Goal: Find specific page/section: Find specific page/section

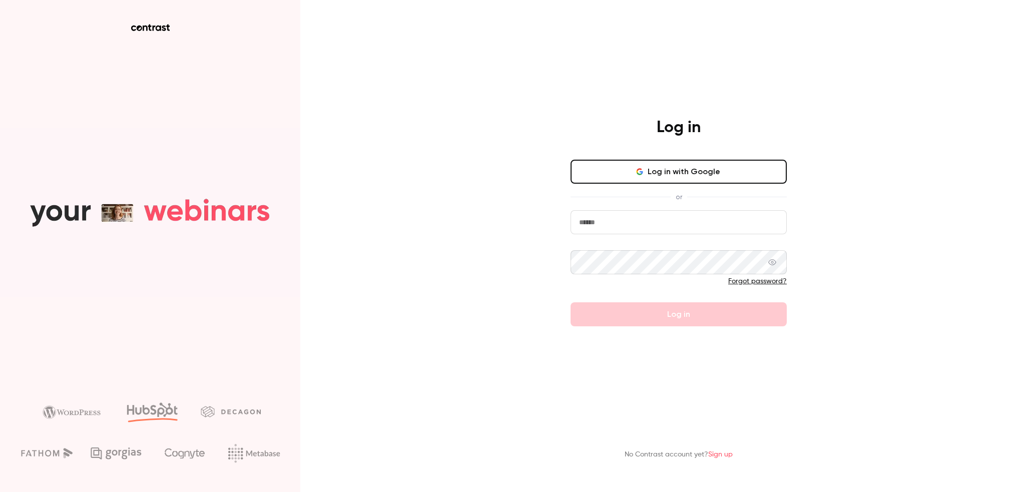
click at [666, 225] on input "email" at bounding box center [678, 222] width 216 height 24
type input "**********"
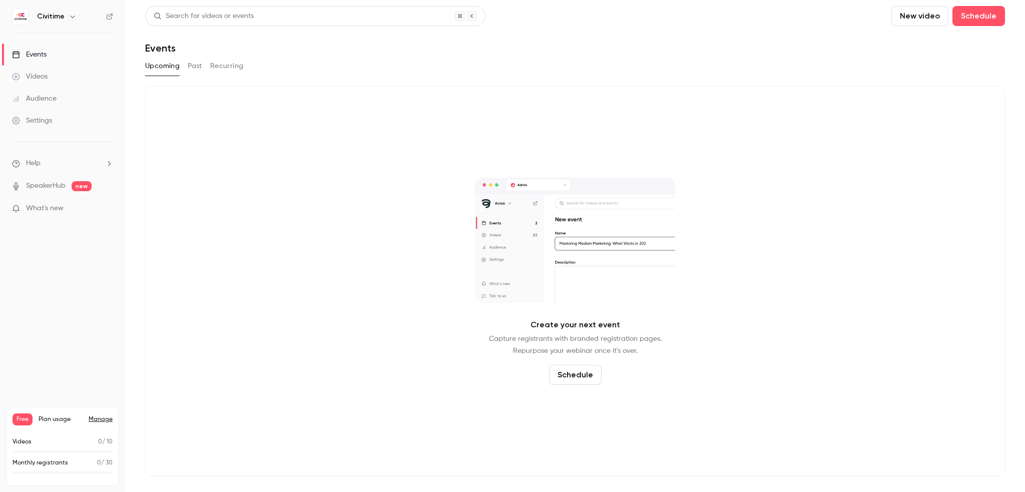
click at [188, 69] on button "Past" at bounding box center [195, 66] width 15 height 16
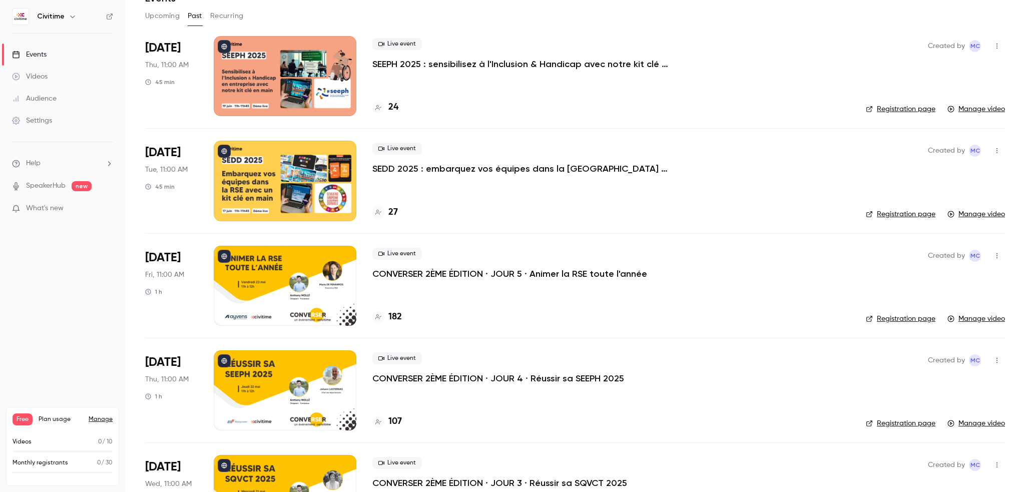
scroll to position [100, 0]
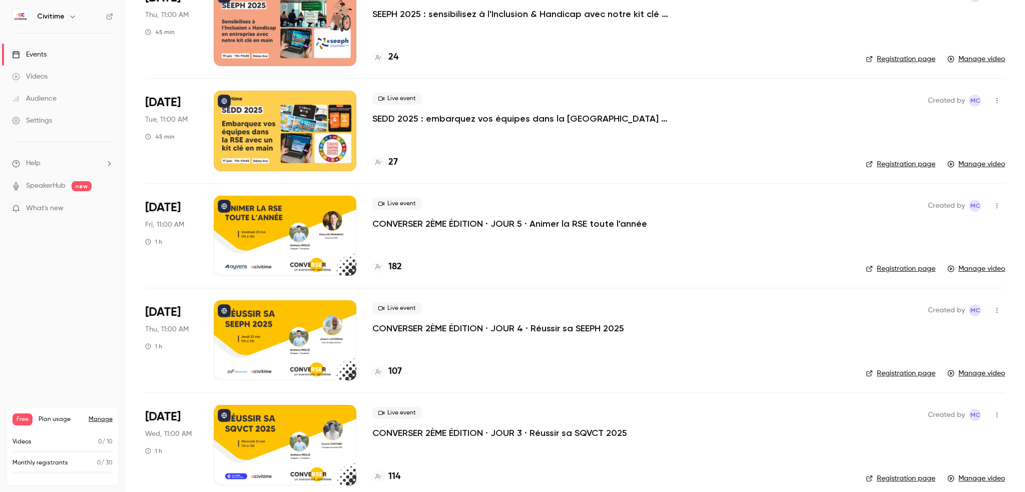
click at [499, 115] on p "SEDD 2025 : embarquez vos équipes dans la [GEOGRAPHIC_DATA] avec un kit clé en …" at bounding box center [522, 119] width 300 height 12
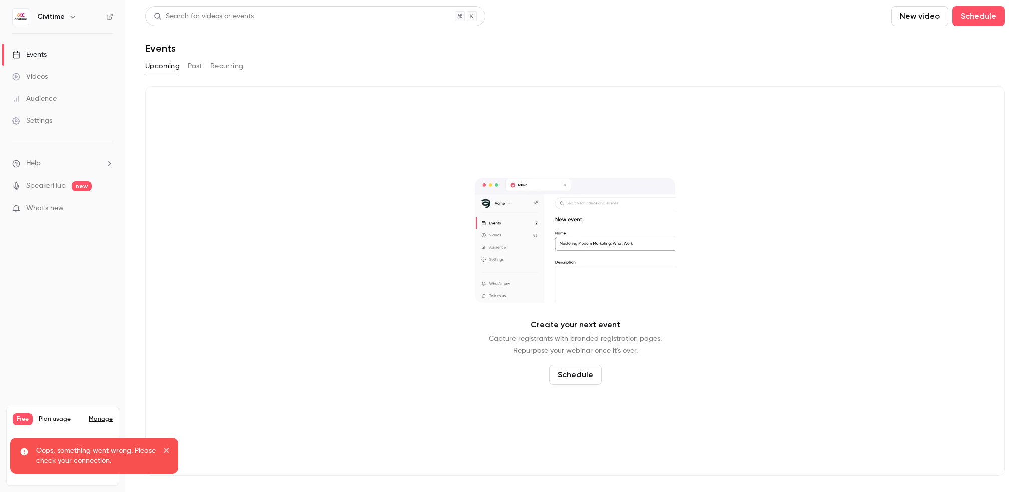
click at [199, 66] on button "Past" at bounding box center [195, 66] width 15 height 16
